Goal: Check status

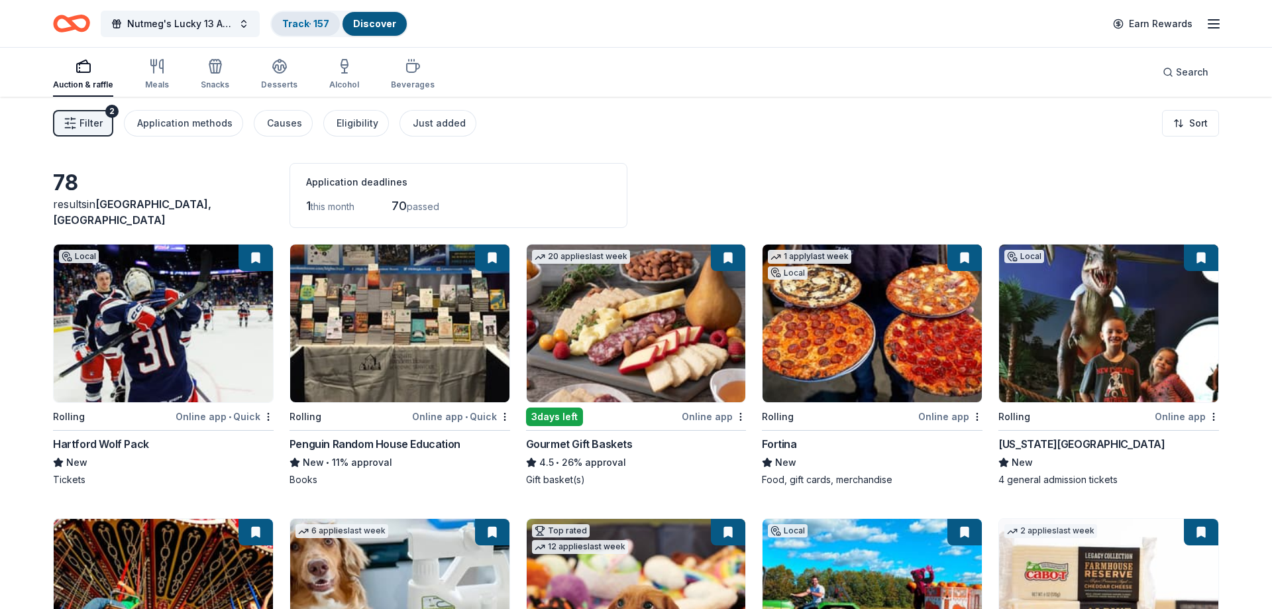
click at [328, 23] on link "Track · 157" at bounding box center [305, 23] width 47 height 11
click at [310, 24] on div "Track · 157" at bounding box center [306, 24] width 68 height 24
click at [322, 21] on link "Track · 157" at bounding box center [305, 23] width 47 height 11
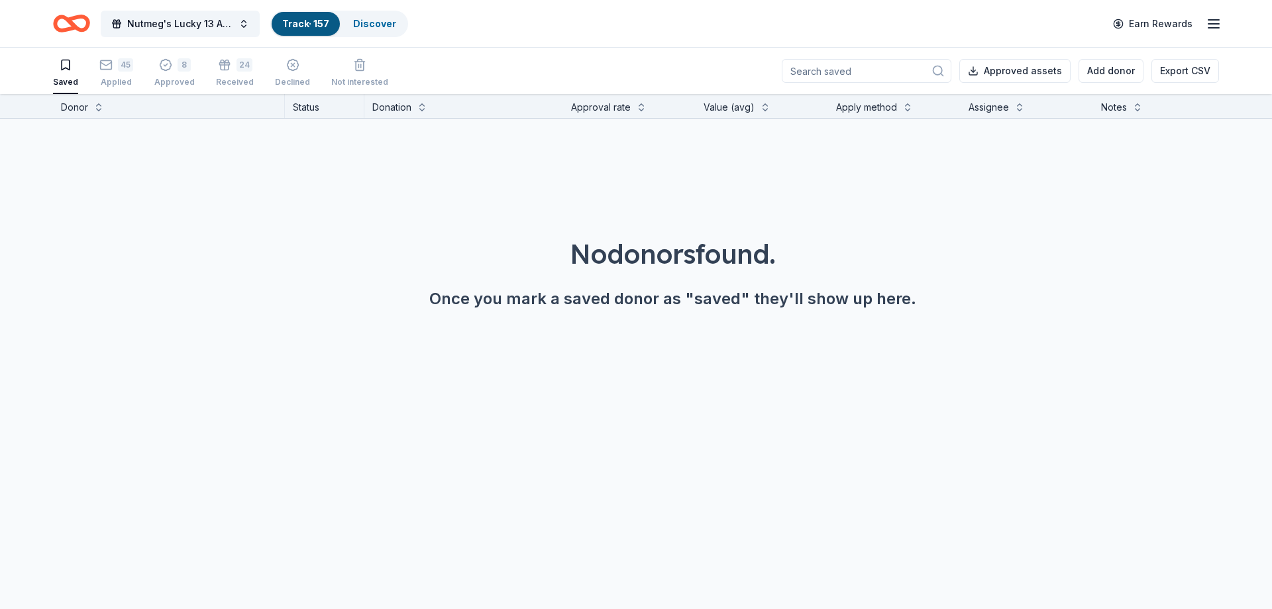
click at [910, 70] on input at bounding box center [867, 71] width 170 height 24
click at [109, 72] on div "45 Applied" at bounding box center [116, 72] width 34 height 29
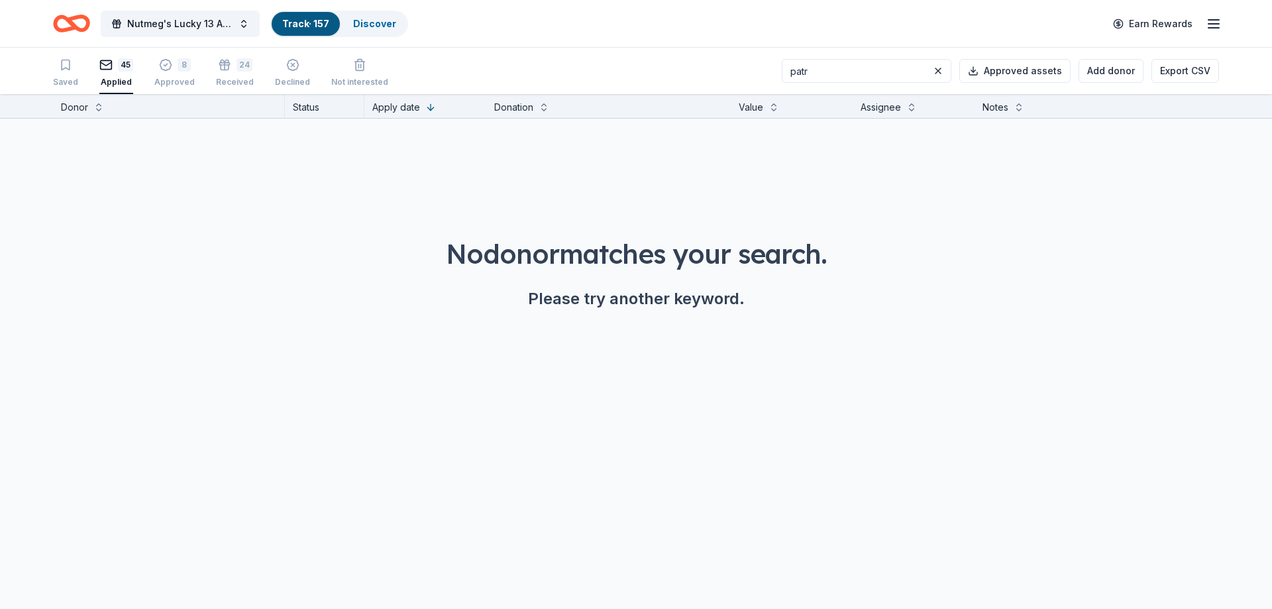
drag, startPoint x: 840, startPoint y: 72, endPoint x: 759, endPoint y: 78, distance: 81.1
click at [782, 78] on input "patr" at bounding box center [867, 71] width 170 height 24
type input "new e"
drag, startPoint x: 845, startPoint y: 66, endPoint x: 688, endPoint y: 87, distance: 157.7
click at [782, 66] on input "new e" at bounding box center [867, 71] width 170 height 24
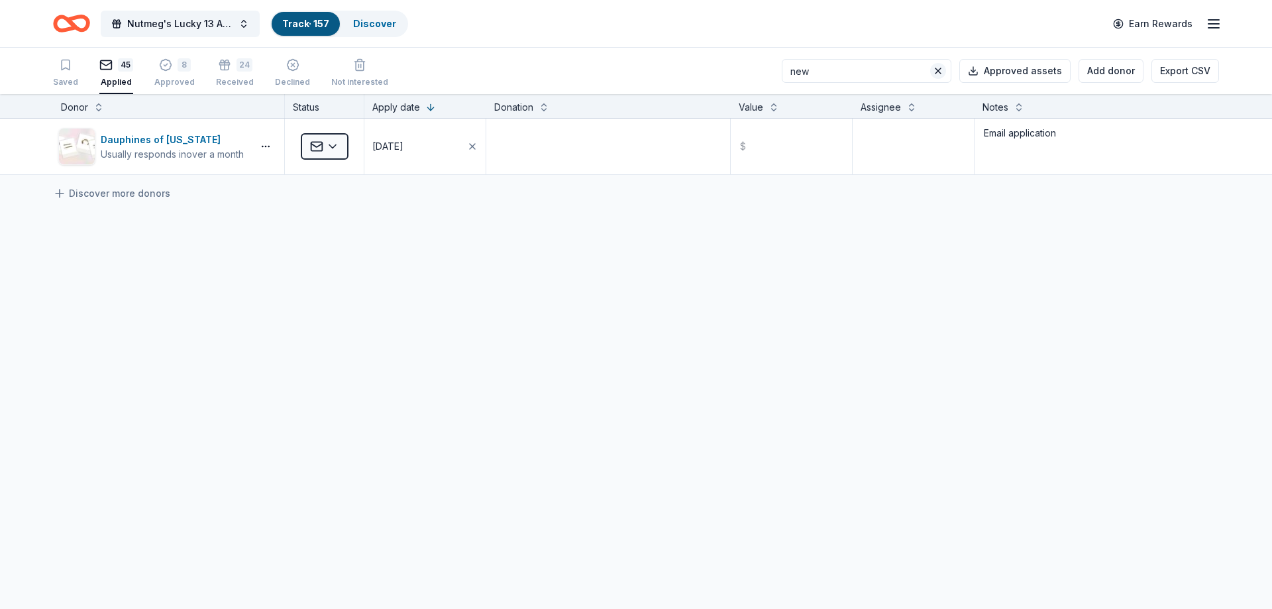
type input "new"
click at [946, 68] on button at bounding box center [938, 71] width 16 height 16
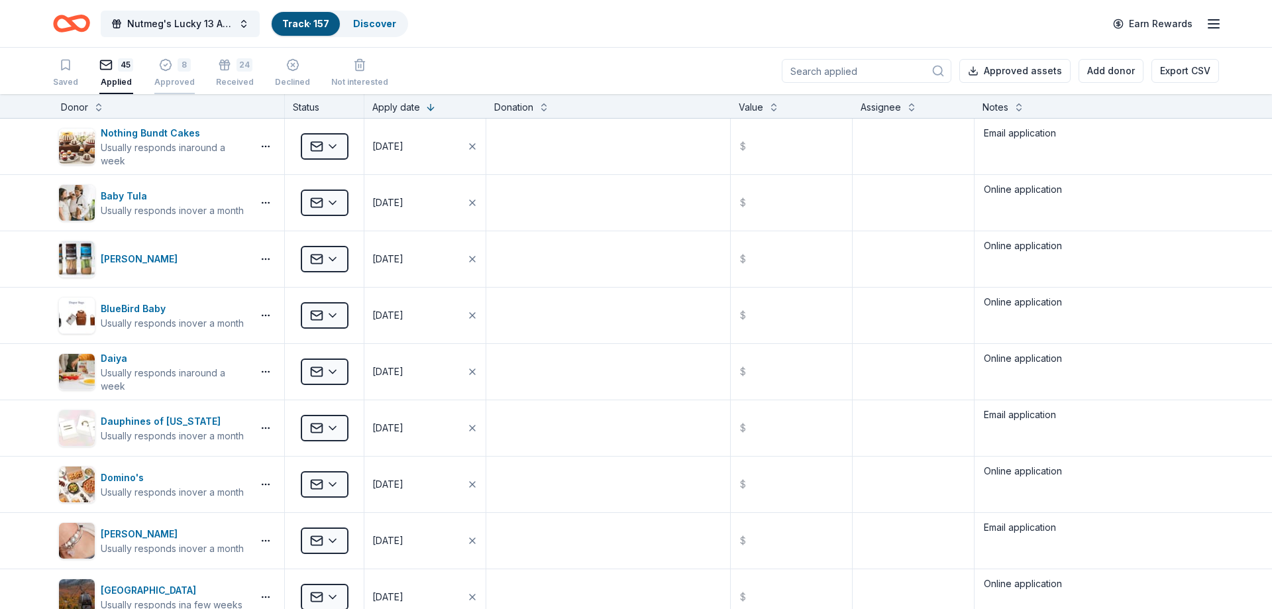
click at [178, 67] on div "8" at bounding box center [184, 64] width 13 height 13
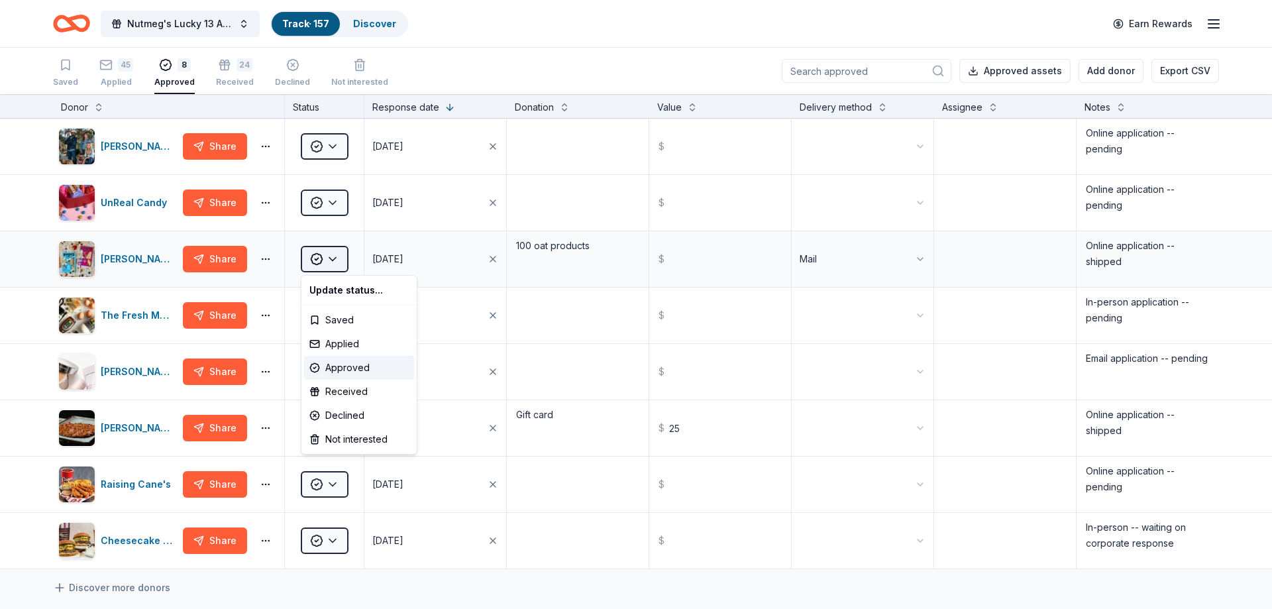
click at [311, 262] on html "Nutmeg's Lucky 13 Anniversary Event Track · 157 Discover Earn Rewards Saved 45 …" at bounding box center [636, 304] width 1272 height 609
click at [233, 592] on html "Nutmeg's Lucky 13 Anniversary Event Track · 157 Discover Earn Rewards Saved 45 …" at bounding box center [636, 304] width 1272 height 609
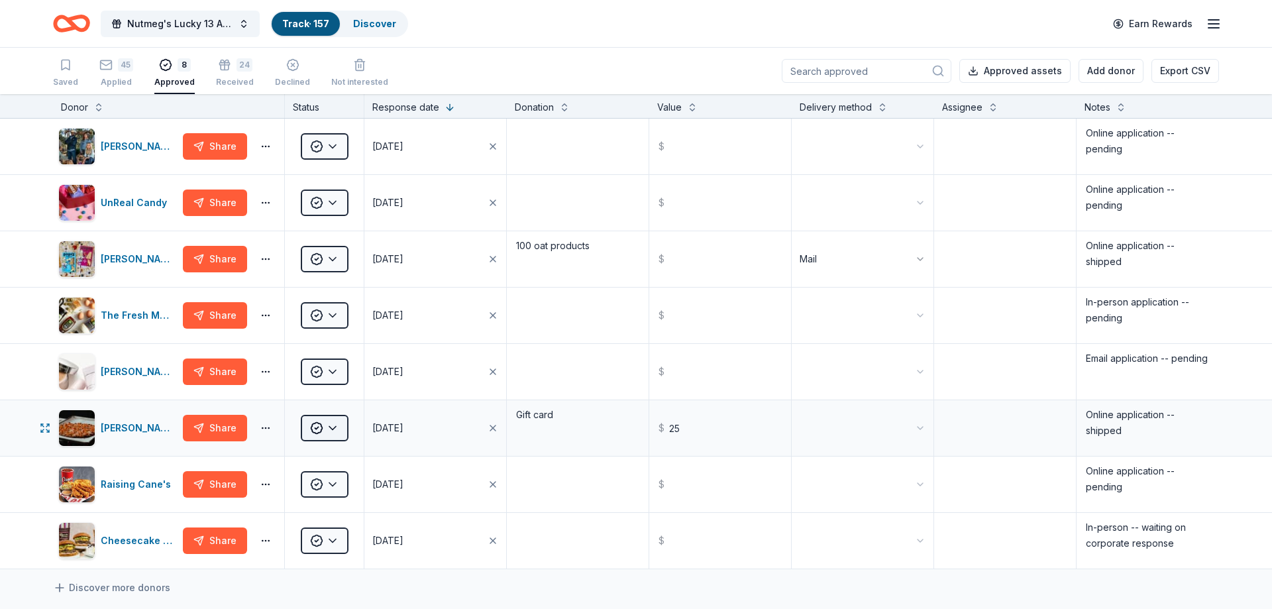
click at [316, 423] on html "Nutmeg's Lucky 13 Anniversary Event Track · 157 Discover Earn Rewards Saved 45 …" at bounding box center [636, 304] width 1272 height 609
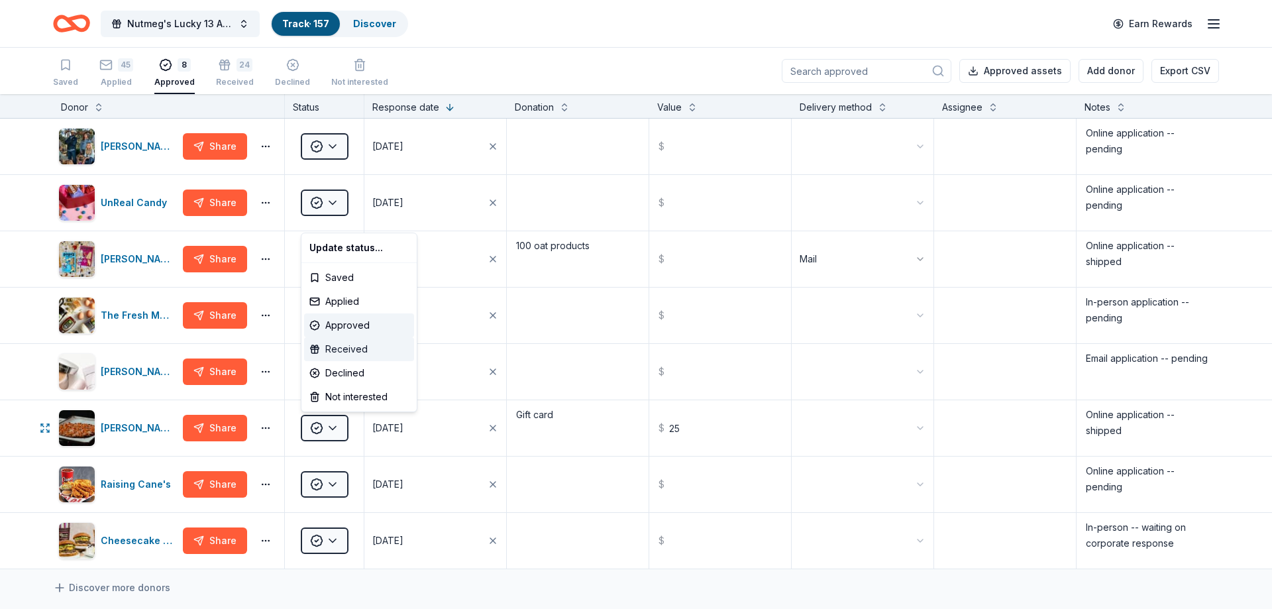
click at [340, 353] on div "Received" at bounding box center [359, 349] width 110 height 24
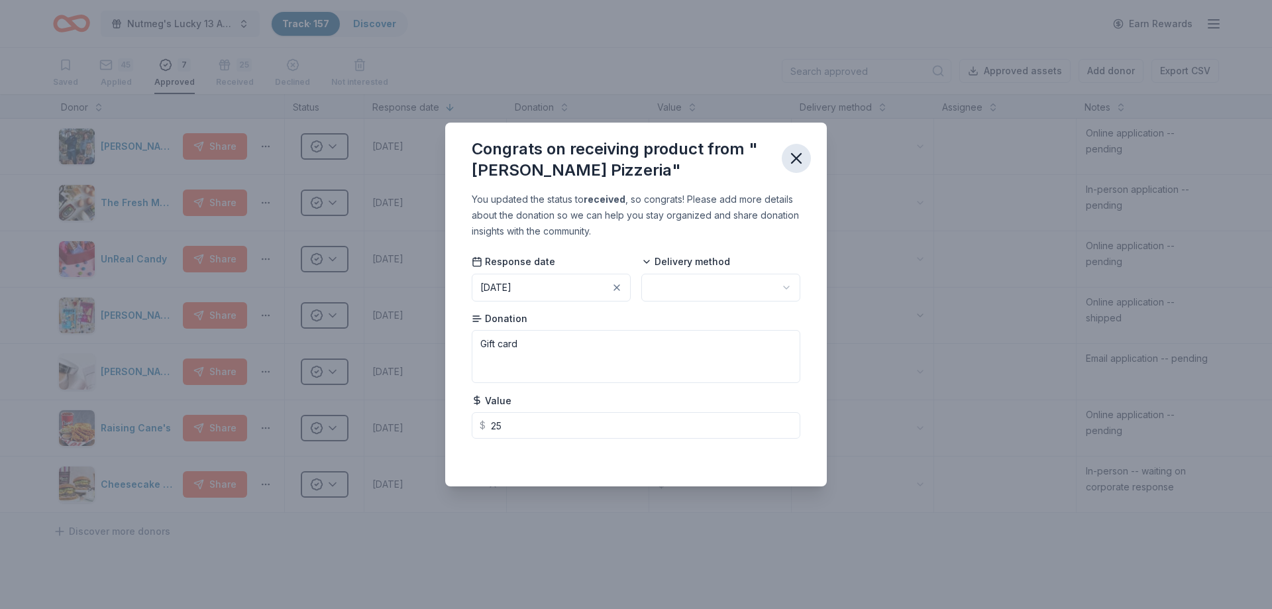
click at [788, 158] on icon "button" at bounding box center [796, 158] width 19 height 19
